Goal: Understand process/instructions

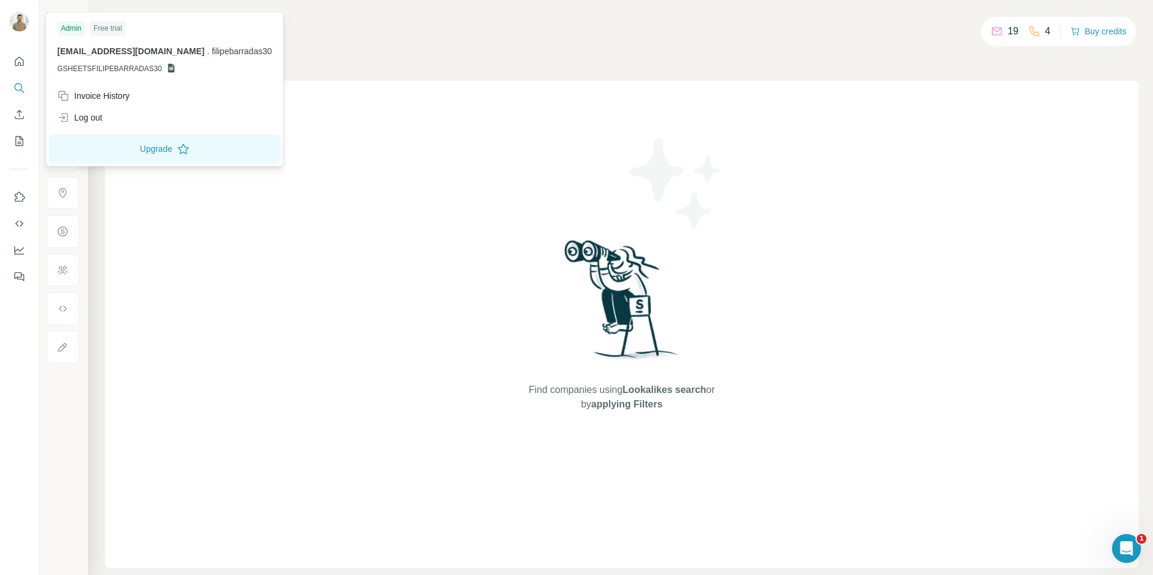
click at [19, 19] on img at bounding box center [19, 21] width 19 height 19
click at [16, 216] on button "Use Surfe API" at bounding box center [19, 224] width 19 height 22
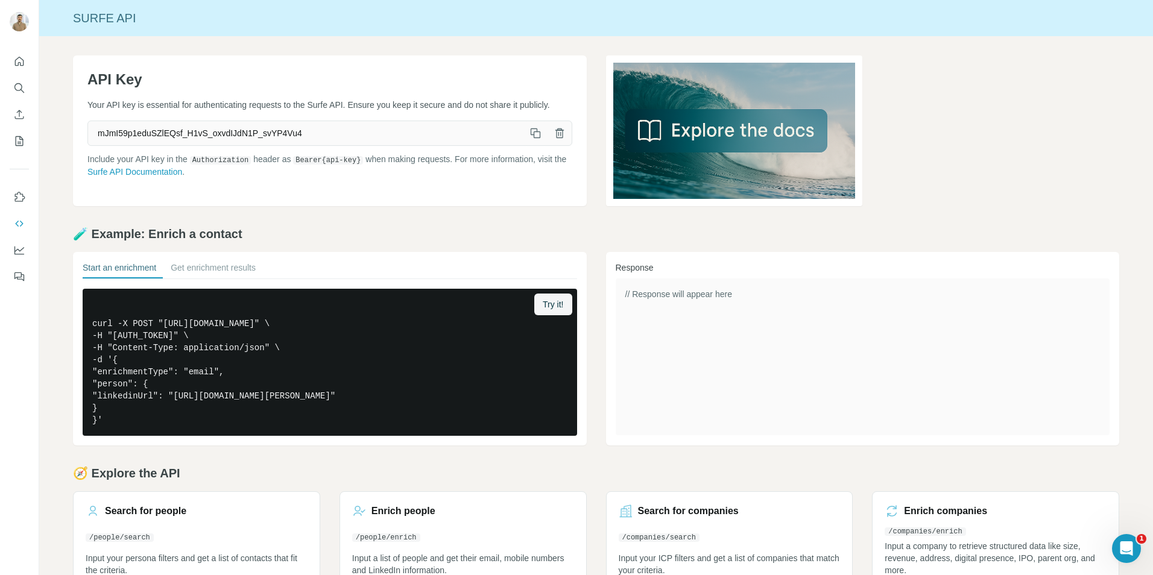
click at [531, 139] on icon "button" at bounding box center [536, 133] width 12 height 12
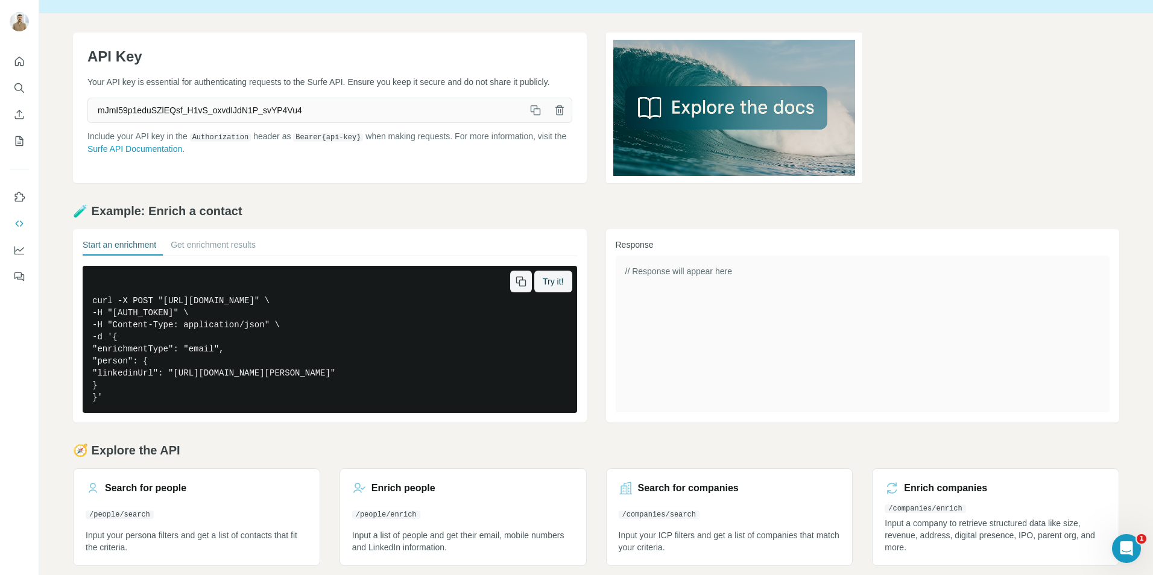
scroll to position [33, 0]
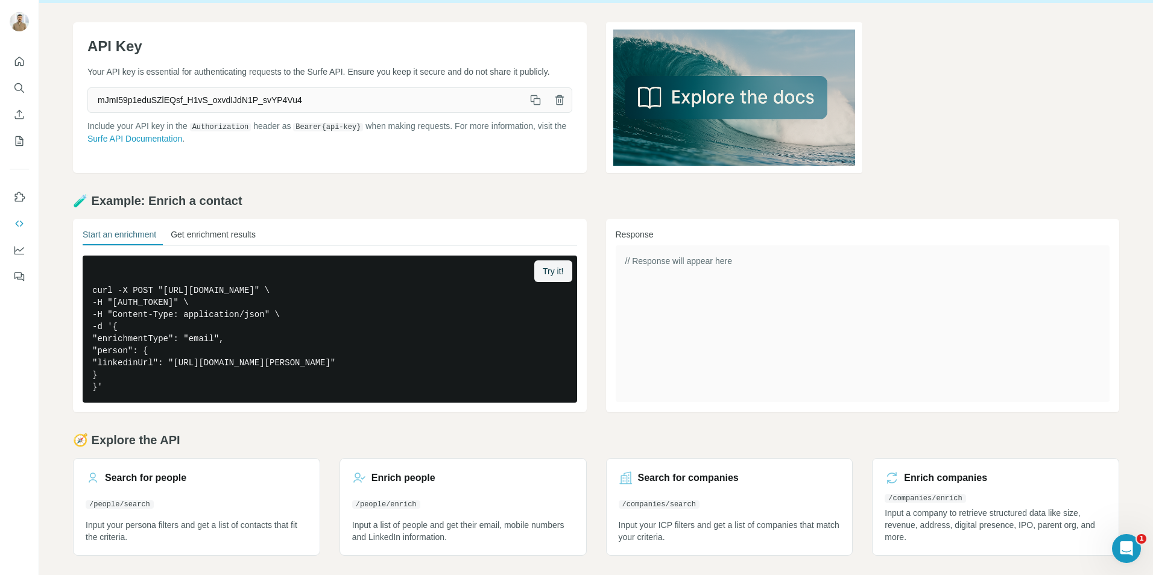
click at [211, 244] on button "Get enrichment results" at bounding box center [213, 237] width 85 height 17
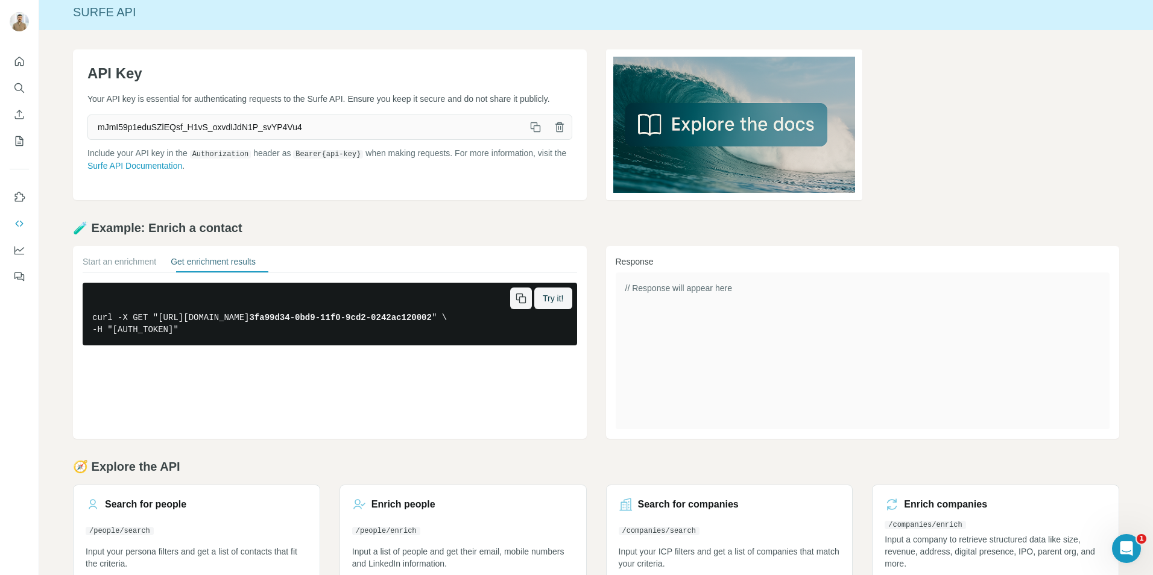
scroll to position [0, 0]
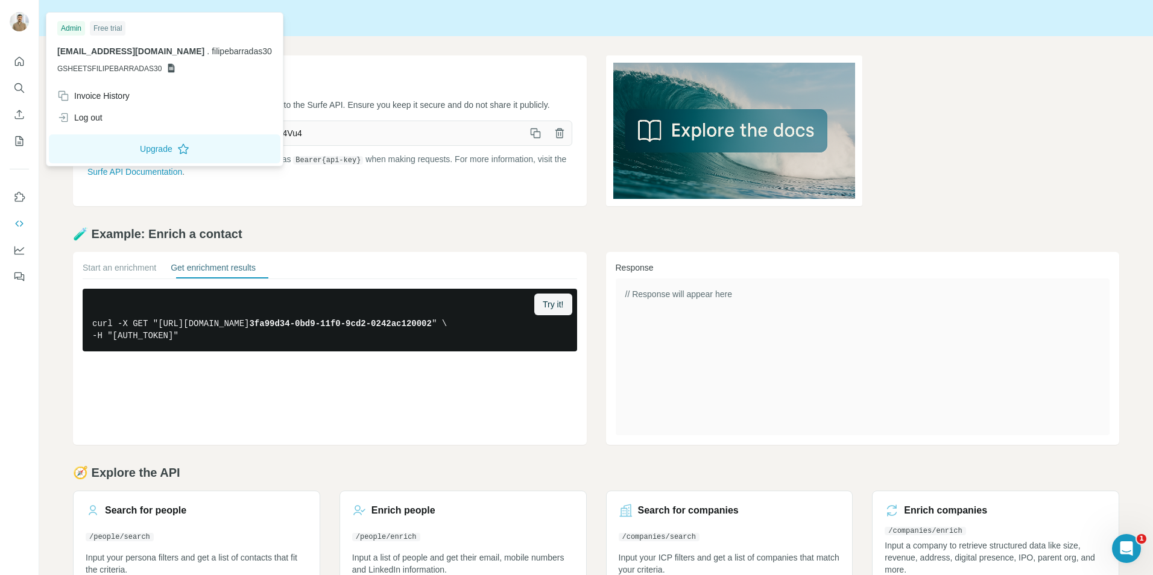
click at [22, 27] on img at bounding box center [19, 21] width 19 height 19
click at [24, 58] on icon "Quick start" at bounding box center [19, 61] width 12 height 12
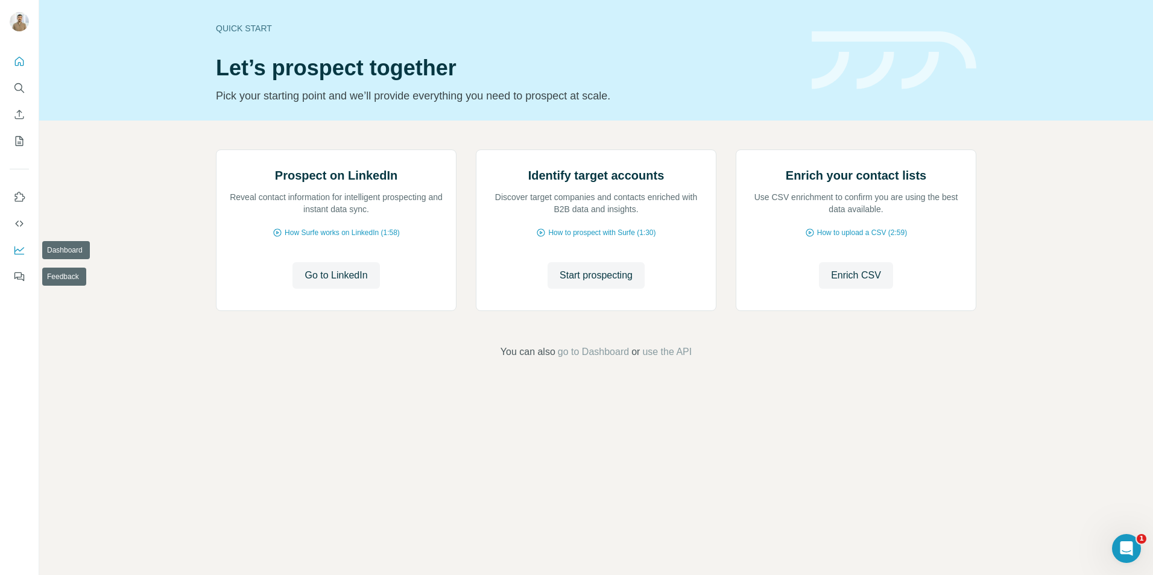
click at [16, 258] on button "Dashboard" at bounding box center [19, 250] width 19 height 22
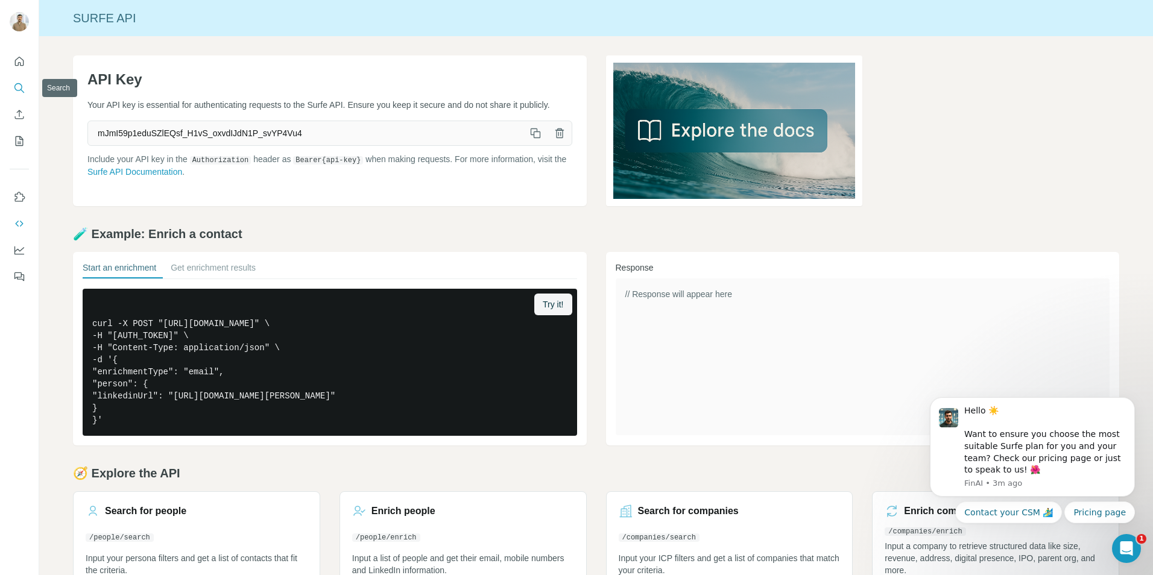
click at [11, 89] on button "Search" at bounding box center [19, 88] width 19 height 22
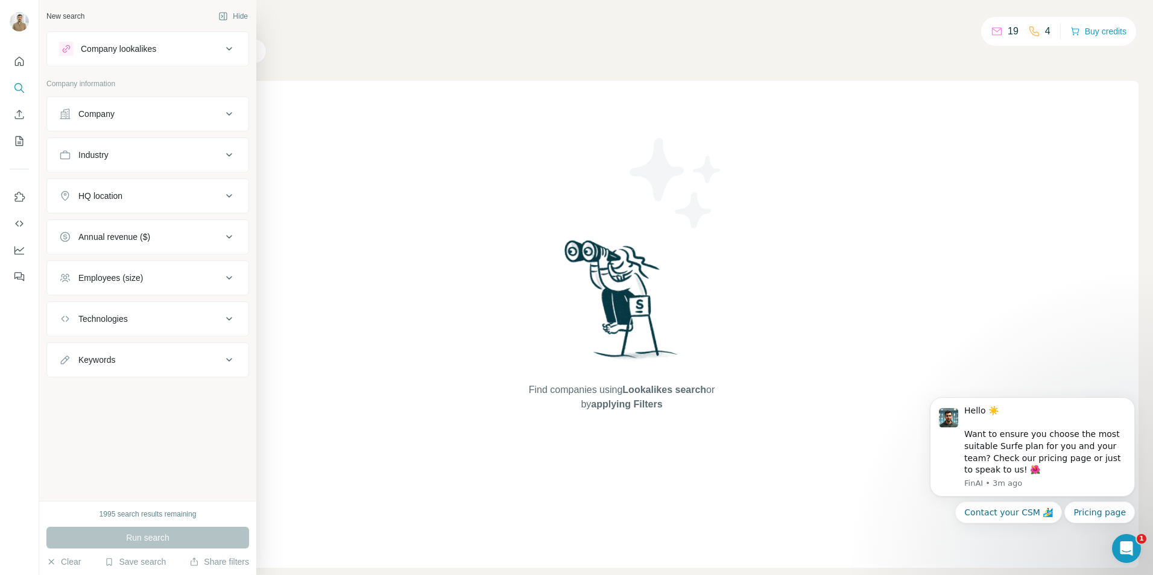
click at [171, 49] on div "Company lookalikes" at bounding box center [140, 49] width 163 height 14
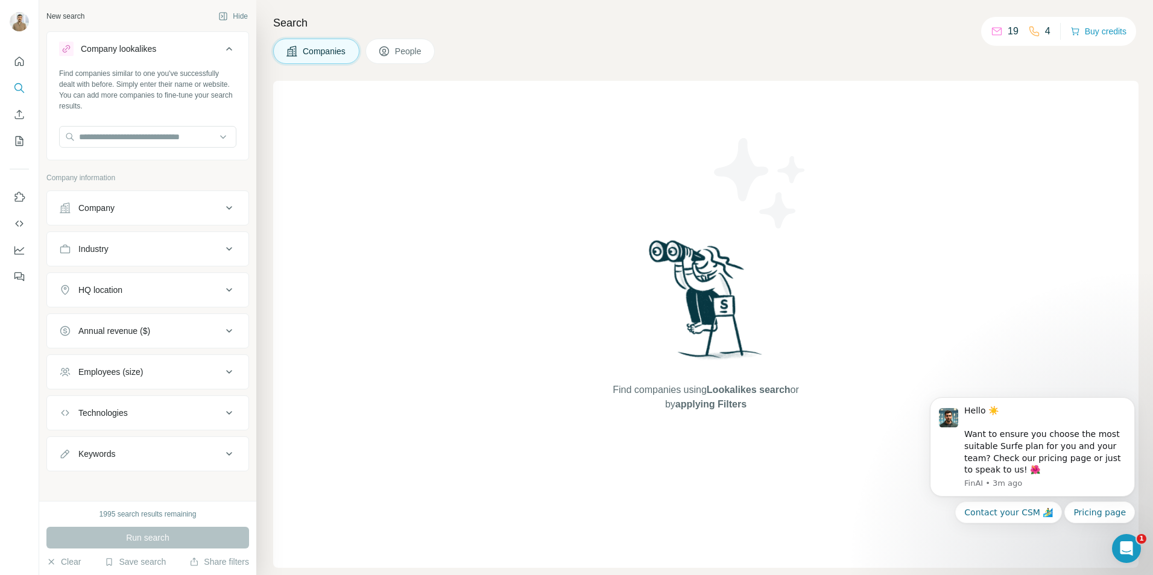
click at [168, 45] on div "Company lookalikes" at bounding box center [140, 49] width 163 height 14
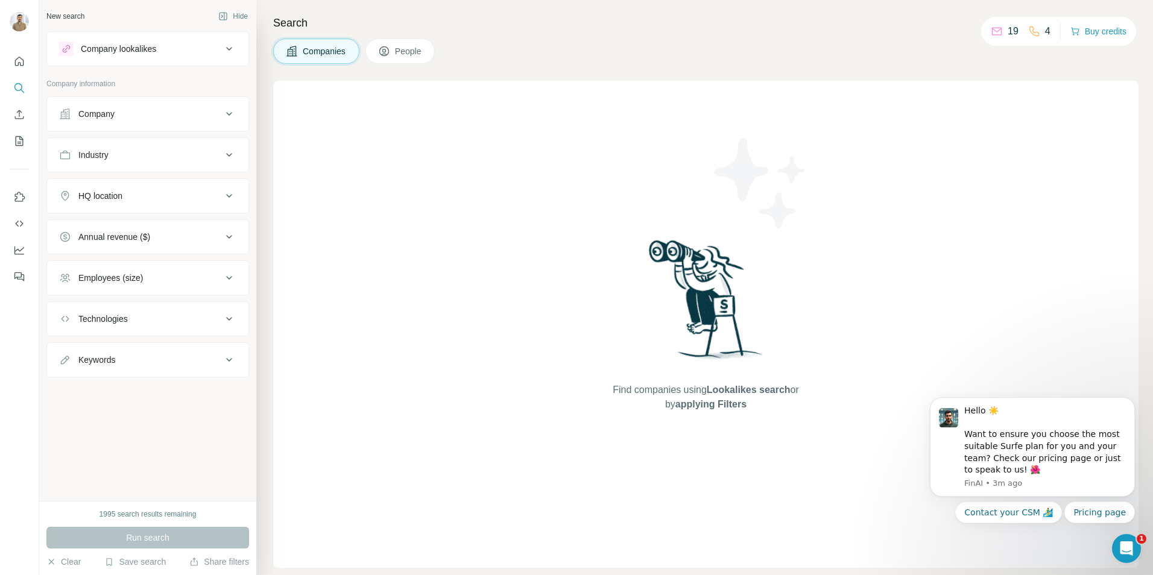
click at [234, 53] on icon at bounding box center [229, 49] width 14 height 14
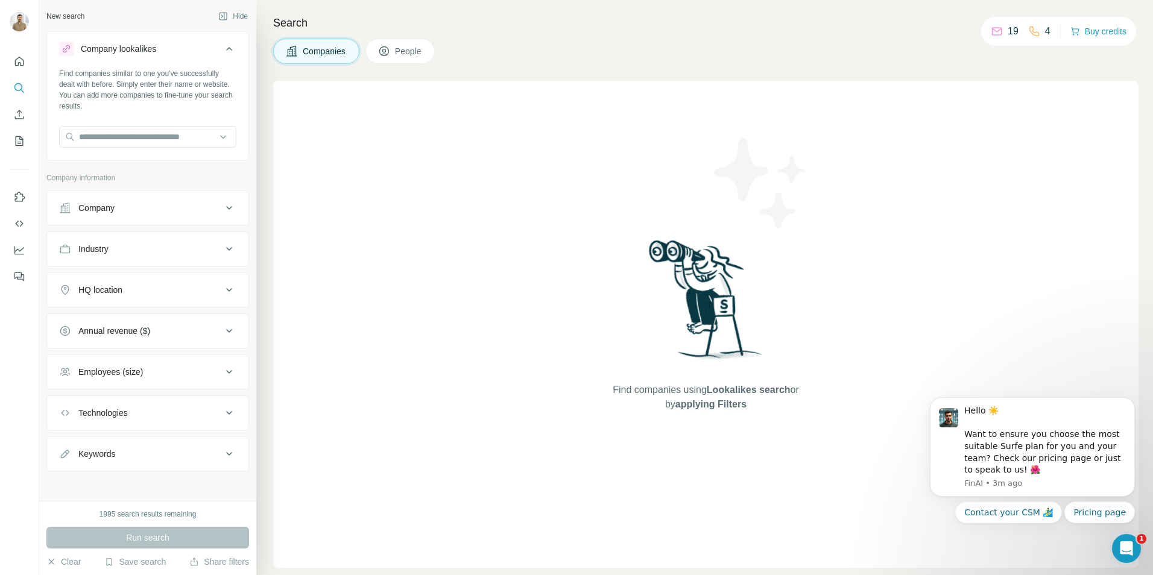
click at [150, 201] on button "Company" at bounding box center [147, 208] width 201 height 29
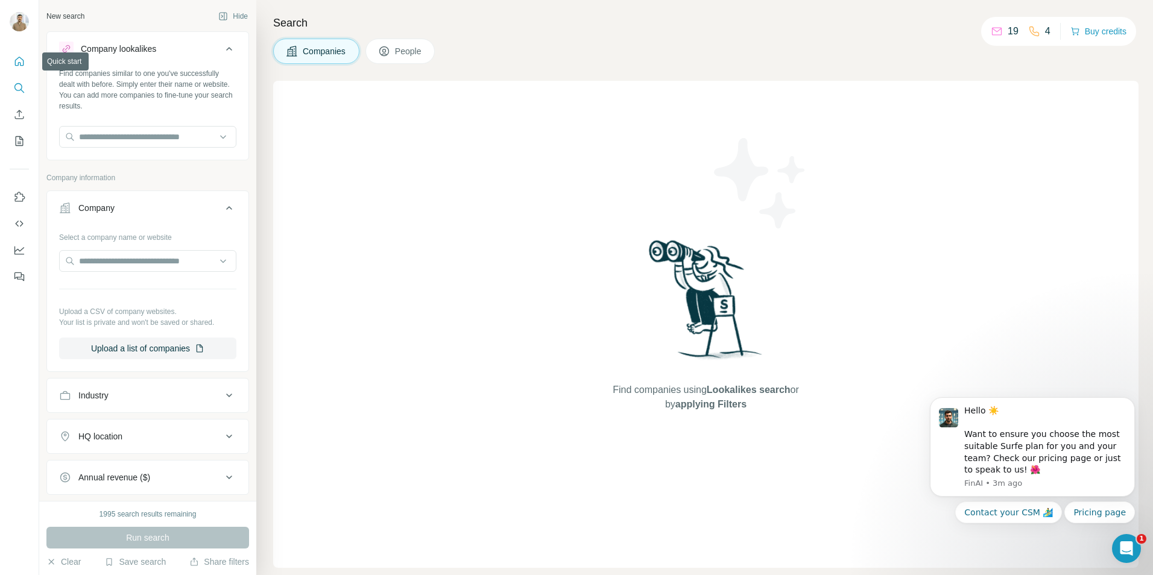
click at [19, 61] on icon "Quick start" at bounding box center [19, 61] width 12 height 12
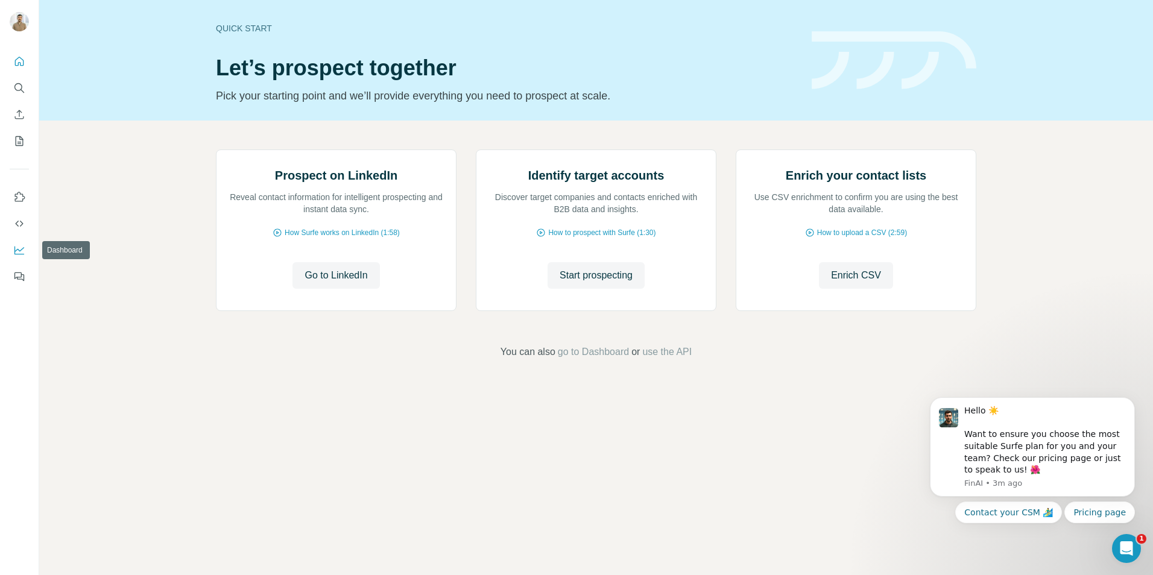
click at [28, 229] on button "Use Surfe API" at bounding box center [19, 224] width 19 height 22
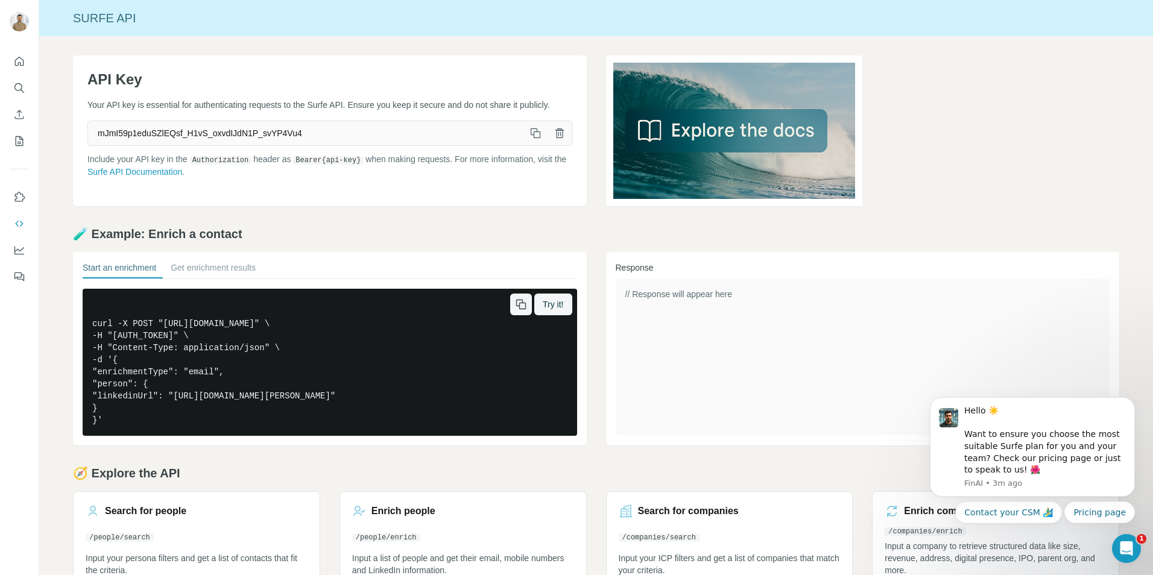
scroll to position [33, 0]
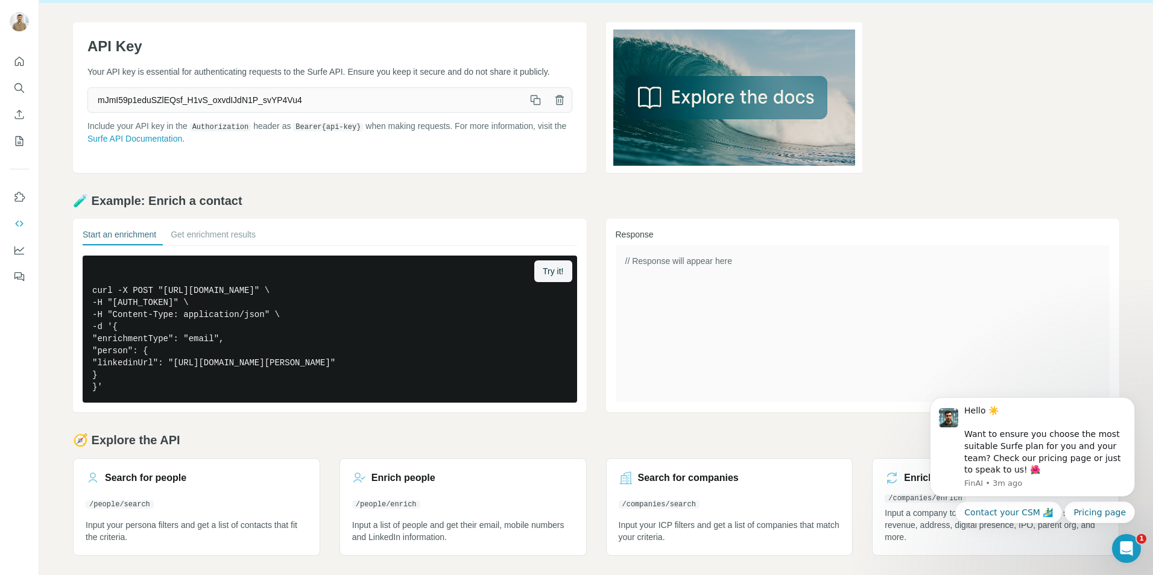
click at [150, 142] on p "Include your API key in the Authorization header as Bearer {api-key} when makin…" at bounding box center [329, 132] width 485 height 25
click at [152, 144] on link "Surfe API Documentation" at bounding box center [134, 139] width 95 height 10
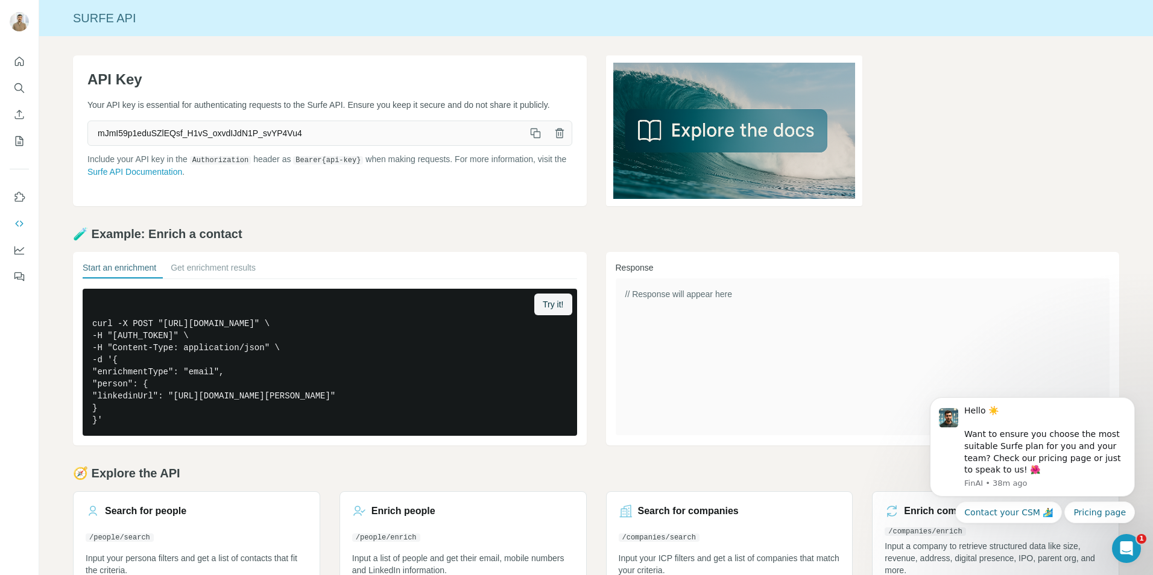
scroll to position [33, 0]
